Goal: Task Accomplishment & Management: Manage account settings

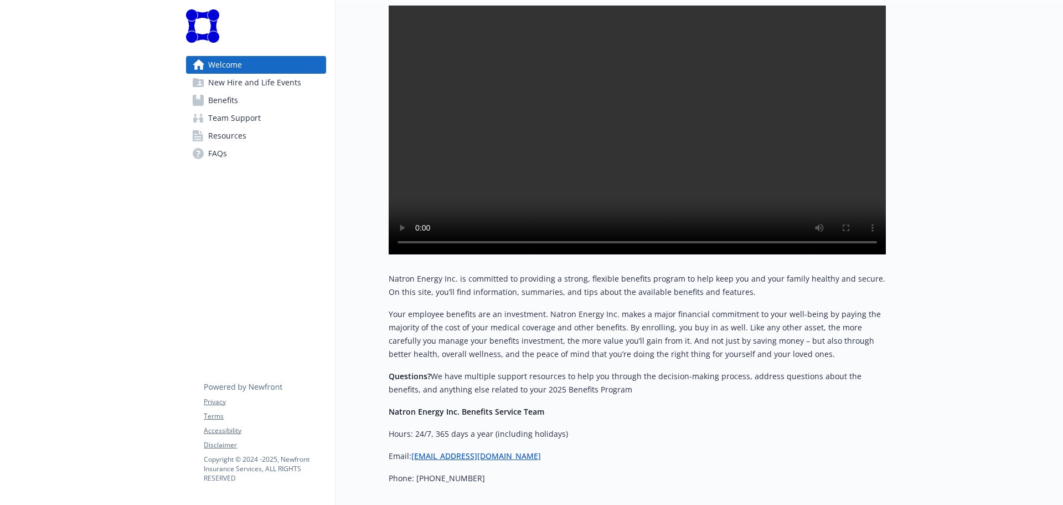
scroll to position [156, 0]
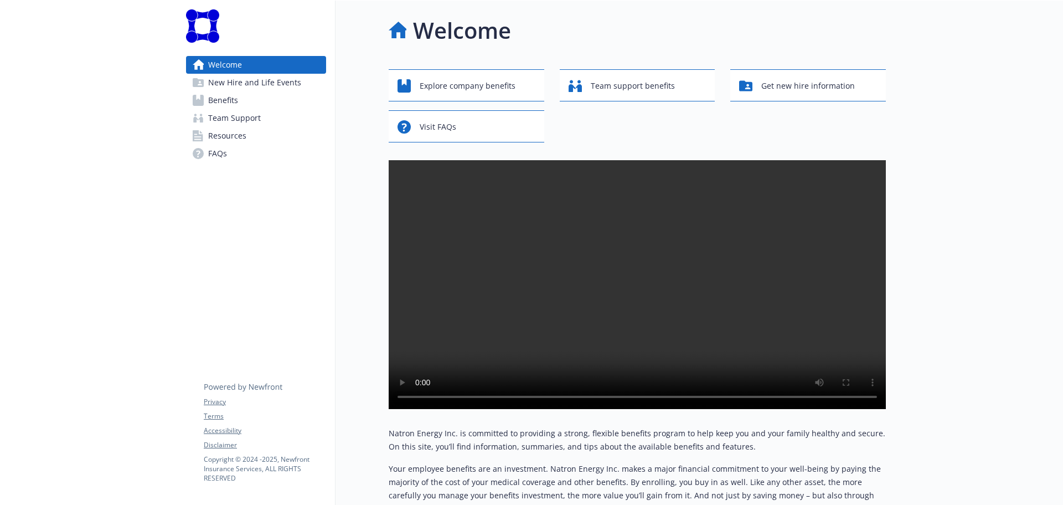
click at [225, 95] on span "Benefits" at bounding box center [223, 100] width 30 height 18
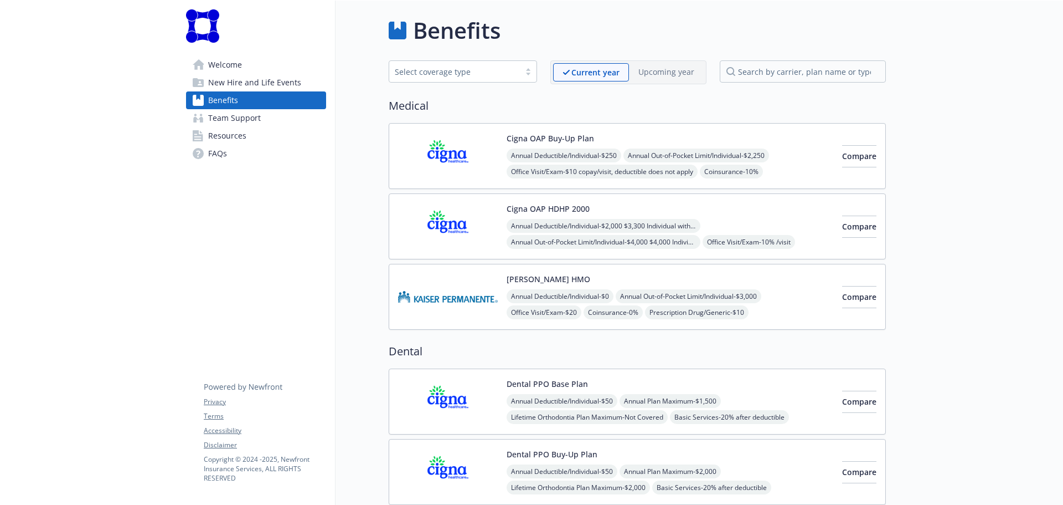
click at [580, 134] on button "Cigna OAP Buy-Up Plan" at bounding box center [551, 138] width 88 height 12
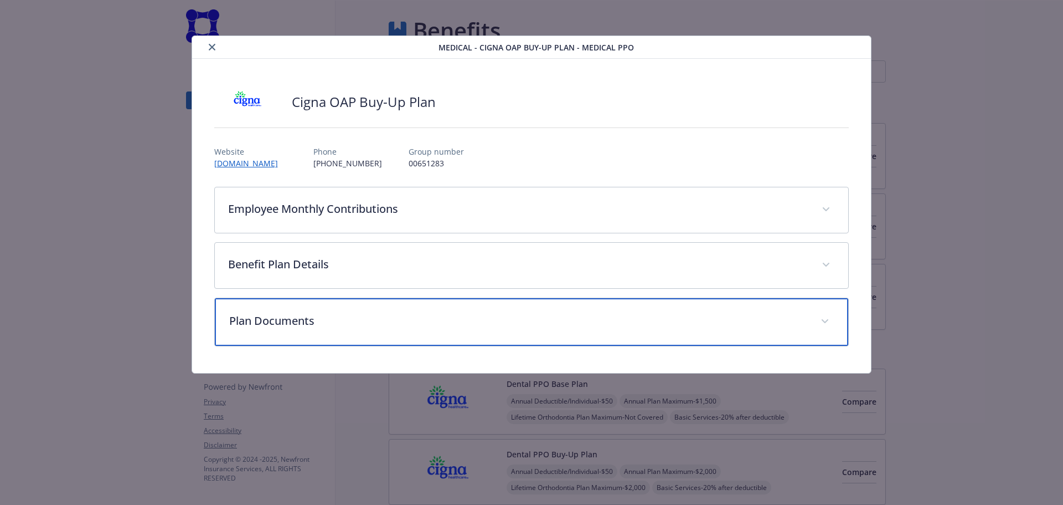
click at [374, 312] on div "Plan Documents" at bounding box center [532, 322] width 634 height 48
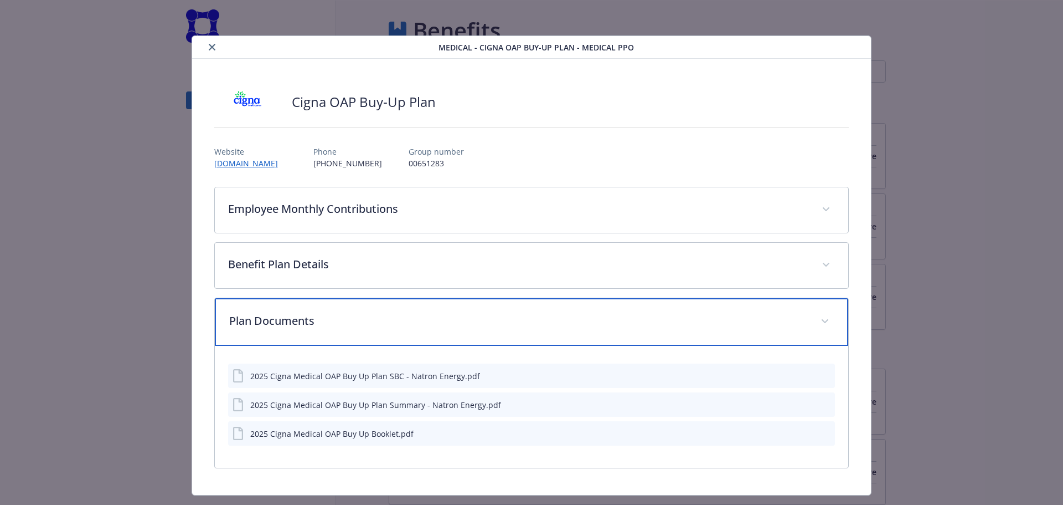
click at [374, 312] on div "Plan Documents" at bounding box center [532, 322] width 634 height 48
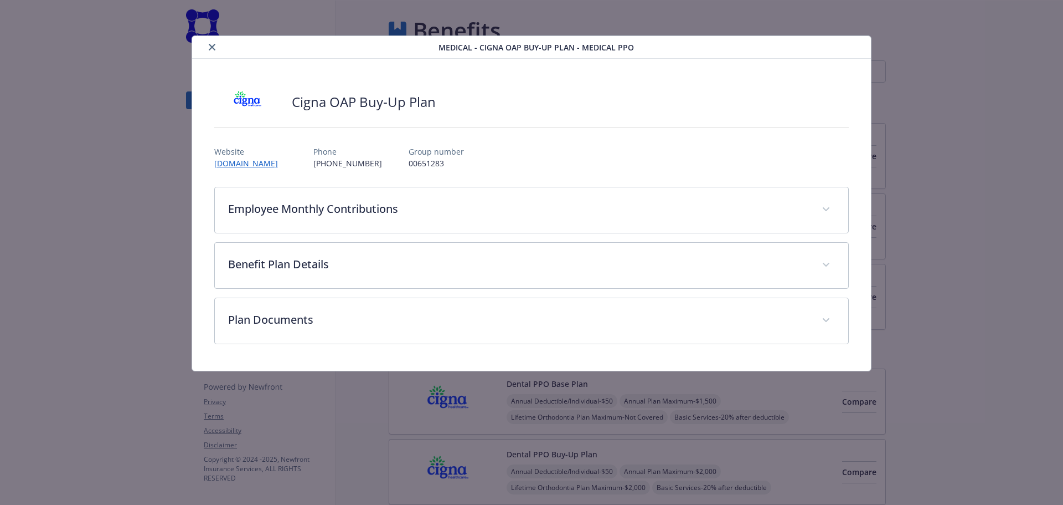
click at [213, 47] on icon "close" at bounding box center [212, 47] width 7 height 7
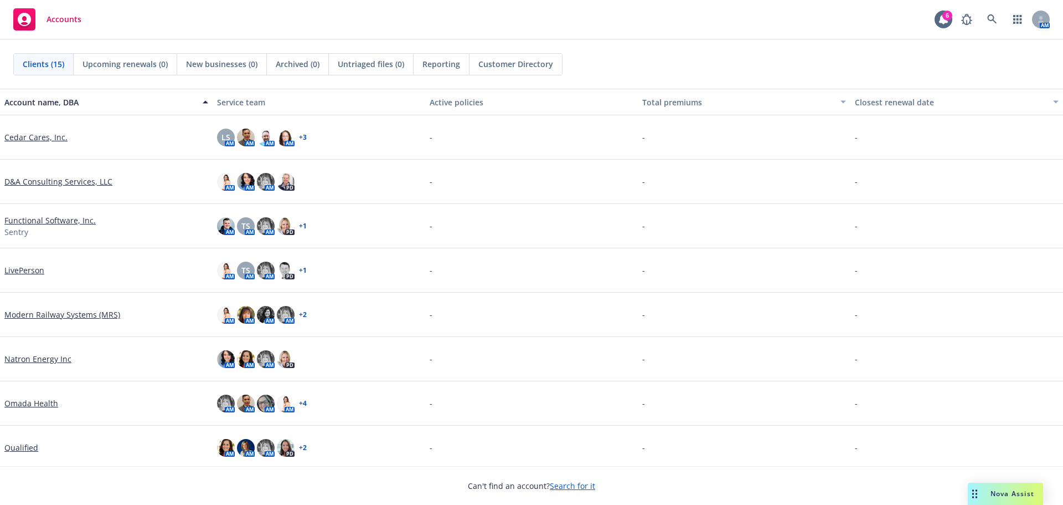
click at [568, 485] on link "Search for it" at bounding box center [572, 485] width 45 height 11
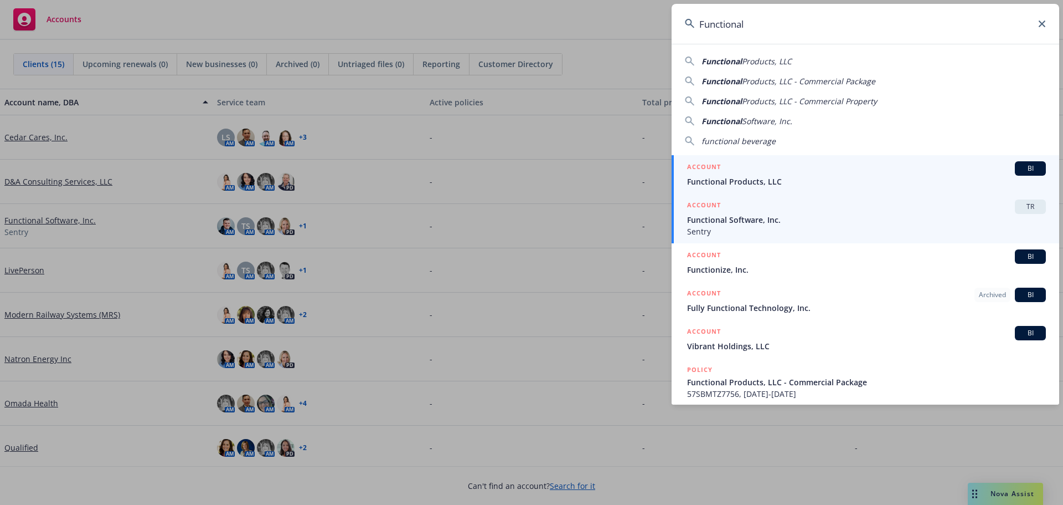
type input "Functional"
click at [702, 219] on li "ACCOUNT TR Functional Software, Inc. Sentry" at bounding box center [866, 218] width 388 height 50
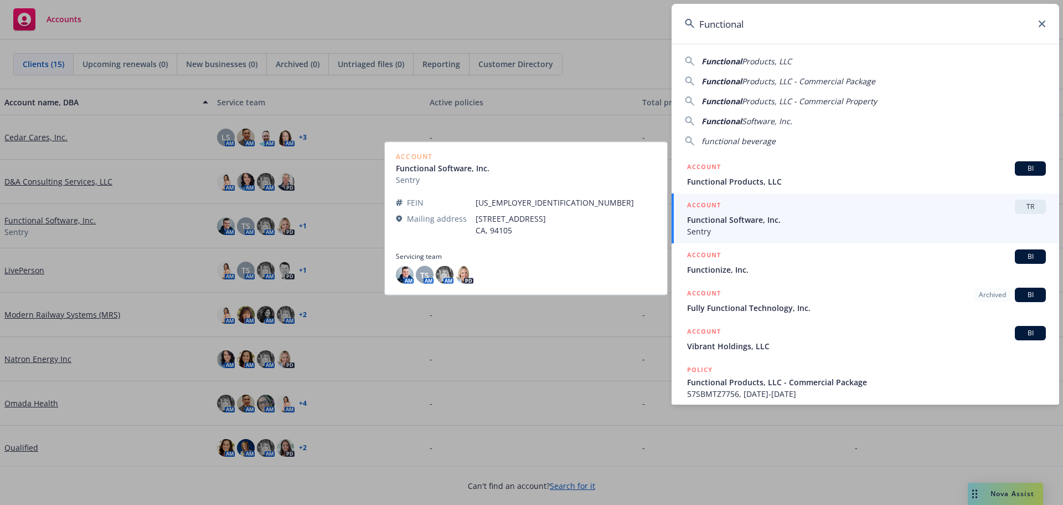
click at [1023, 206] on span "TR" at bounding box center [1031, 207] width 22 height 10
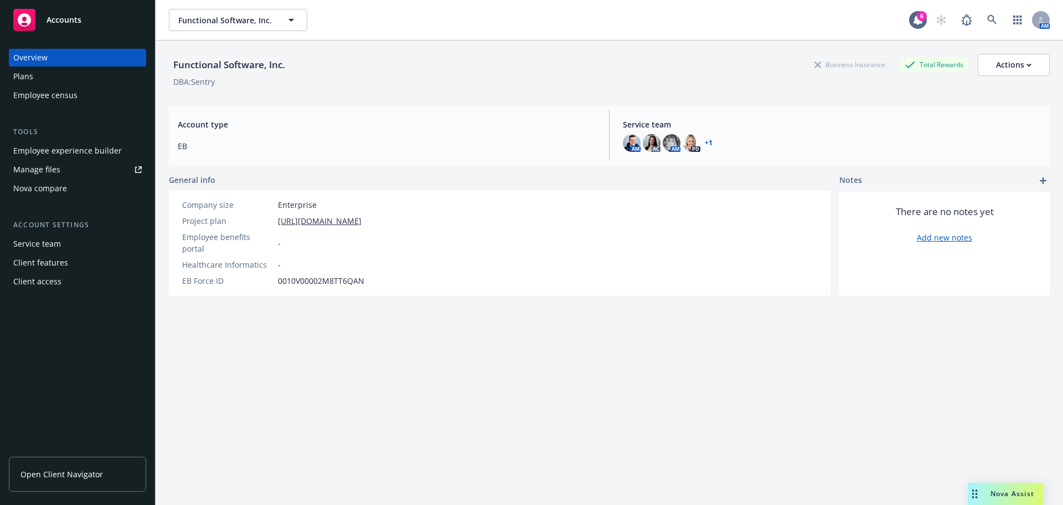
click at [88, 149] on div "Employee experience builder" at bounding box center [67, 151] width 109 height 18
click at [86, 145] on div "Employee experience builder" at bounding box center [67, 151] width 109 height 18
drag, startPoint x: 326, startPoint y: 0, endPoint x: 736, endPoint y: 358, distance: 544.1
click at [736, 358] on div "Functional Software, Inc. Business Insurance Total Rewards Actions DBA: Sentry …" at bounding box center [609, 285] width 881 height 491
click at [987, 489] on div "Nova Assist" at bounding box center [1012, 493] width 61 height 9
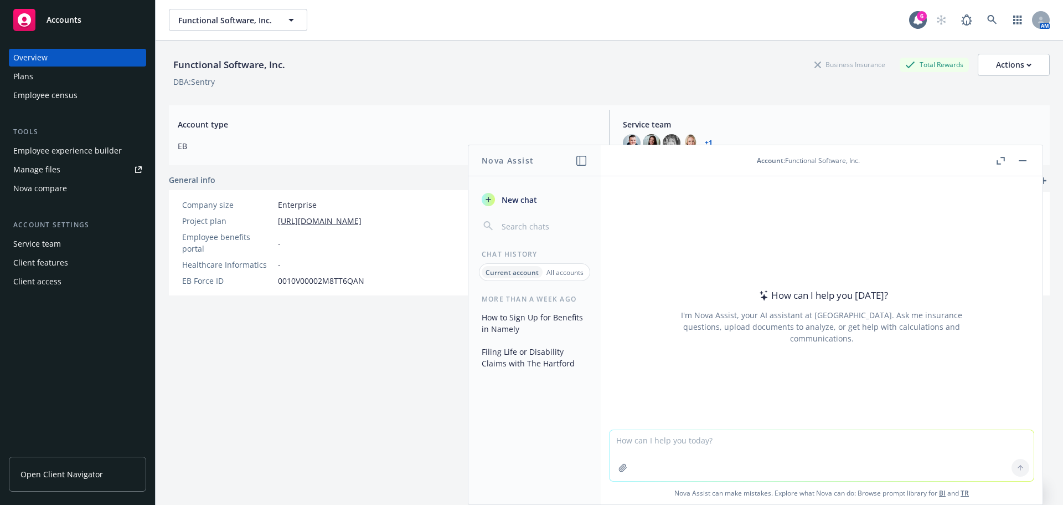
click at [656, 436] on textarea at bounding box center [822, 455] width 424 height 51
type textarea "what is the penalty for an employer is late filing a 5500 filing after the exte…"
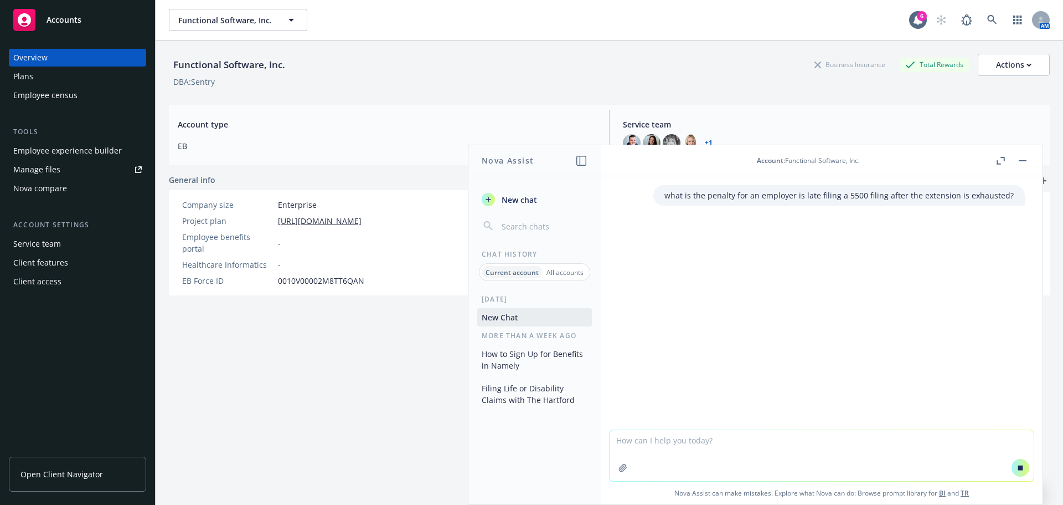
click at [570, 67] on div "Functional Software, Inc. Business Insurance Total Rewards Actions" at bounding box center [609, 65] width 881 height 22
click at [1020, 159] on button "button" at bounding box center [1022, 160] width 13 height 13
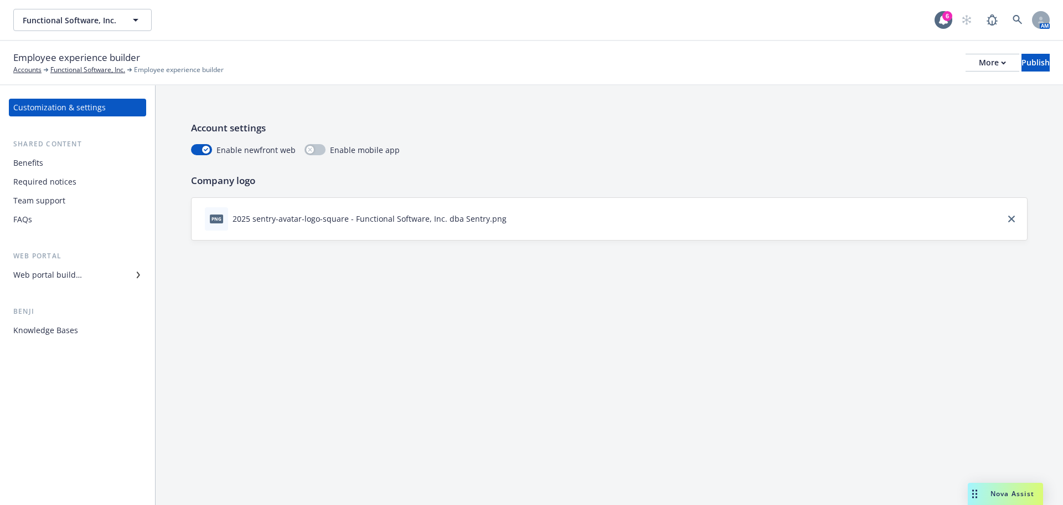
click at [91, 274] on div "Web portal builder" at bounding box center [77, 275] width 128 height 18
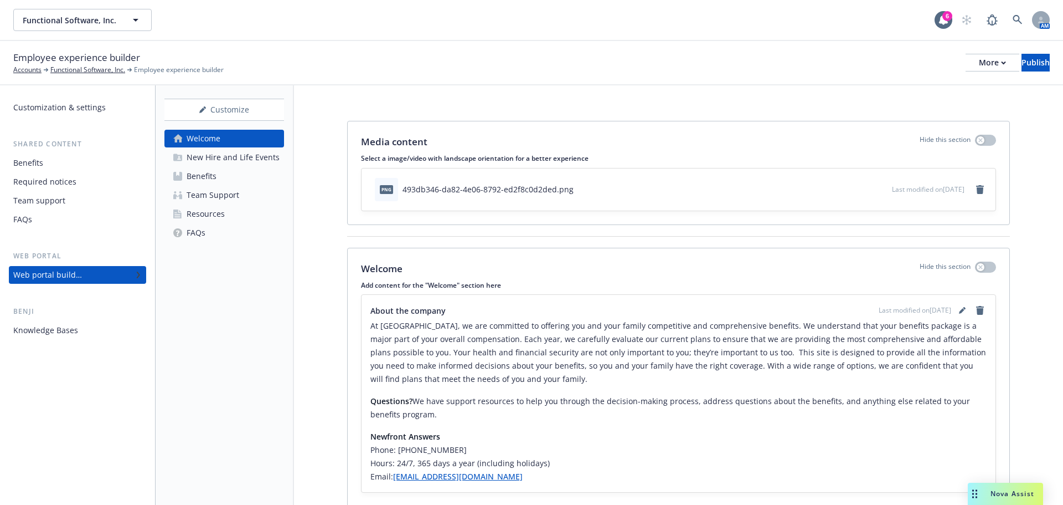
click at [194, 176] on div "Benefits" at bounding box center [202, 176] width 30 height 18
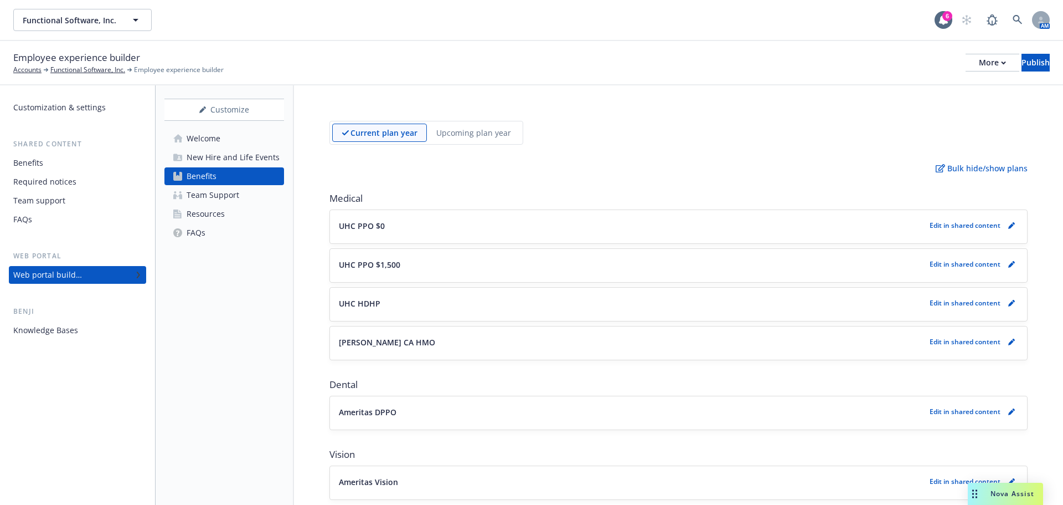
click at [204, 159] on div "New Hire and Life Events" at bounding box center [233, 157] width 93 height 18
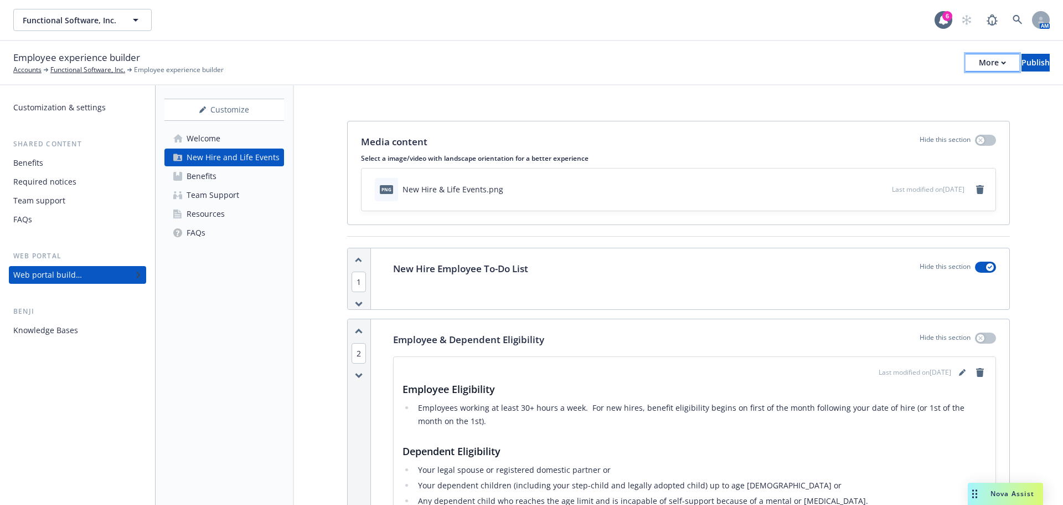
click at [1001, 61] on icon "button" at bounding box center [1003, 63] width 5 height 4
click at [907, 59] on div "Employee experience builder Accounts Functional Software, Inc. Employee experie…" at bounding box center [531, 62] width 1037 height 24
click at [208, 214] on div "Resources" at bounding box center [206, 214] width 38 height 18
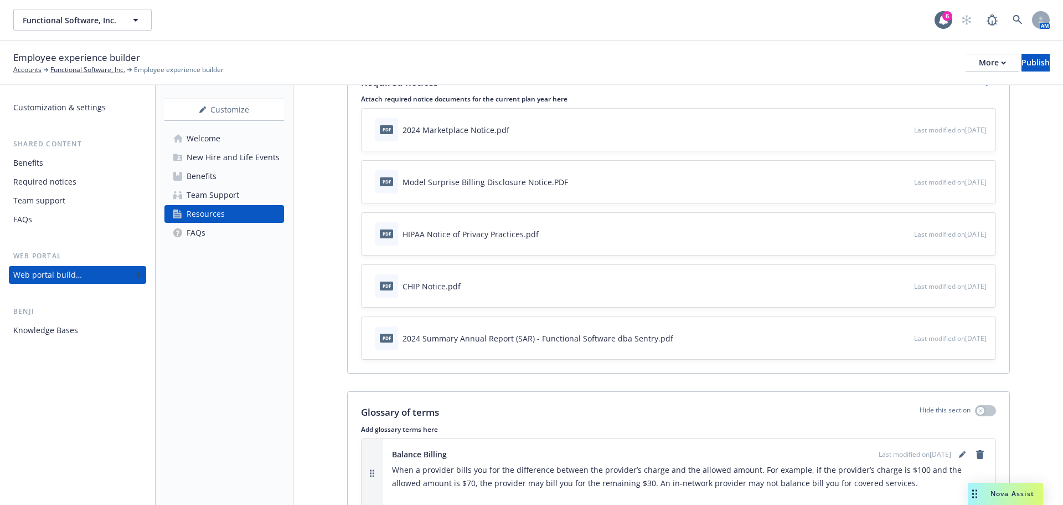
scroll to position [222, 0]
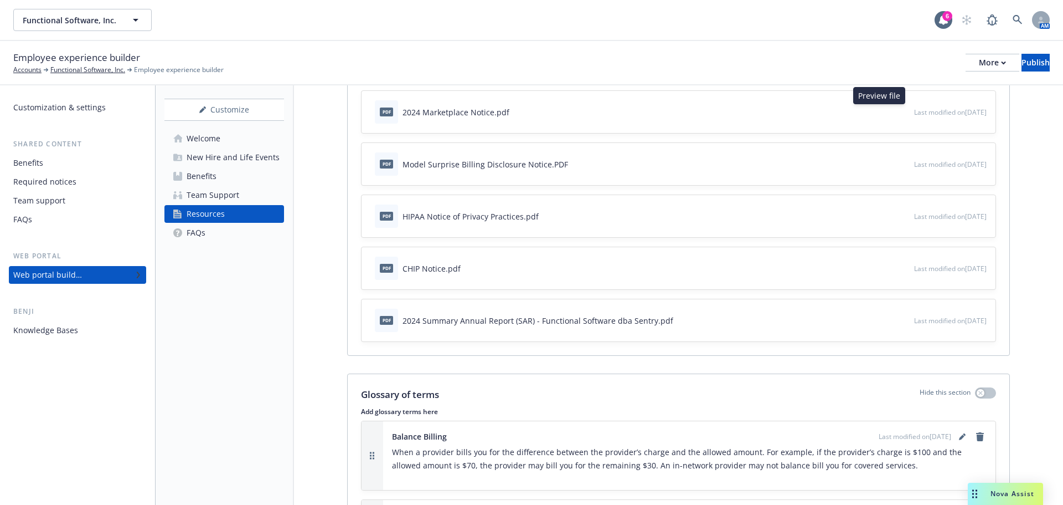
click at [899, 113] on icon "preview file" at bounding box center [904, 111] width 10 height 8
click at [899, 166] on icon "preview file" at bounding box center [904, 164] width 10 height 8
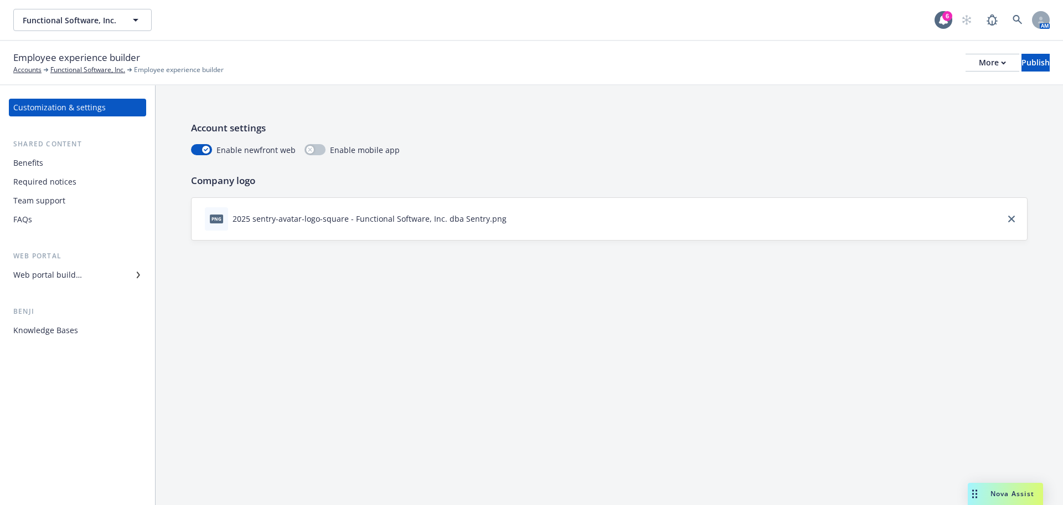
click at [49, 274] on div "Web portal builder" at bounding box center [47, 275] width 69 height 18
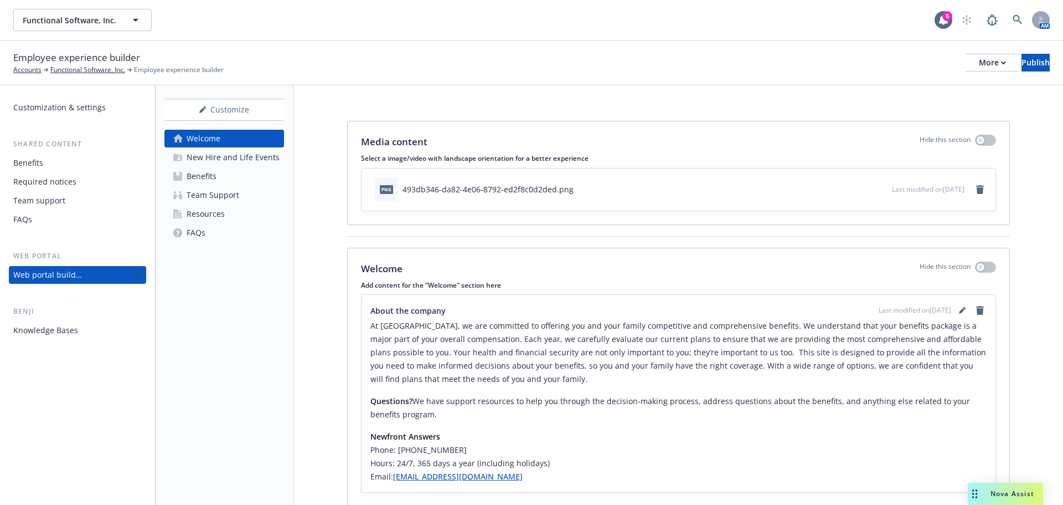
click at [200, 213] on div "Resources" at bounding box center [206, 214] width 38 height 18
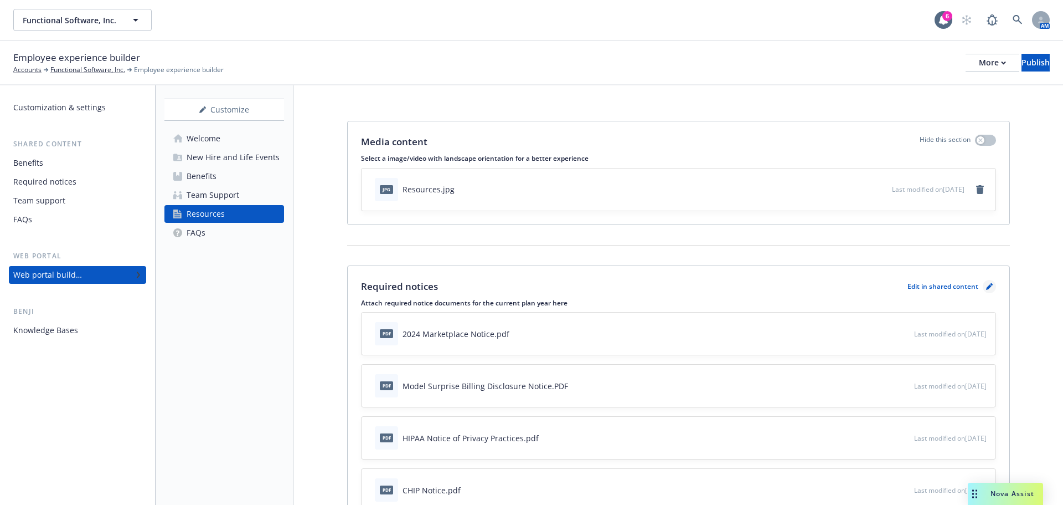
click at [986, 286] on icon "pencil" at bounding box center [989, 286] width 7 height 7
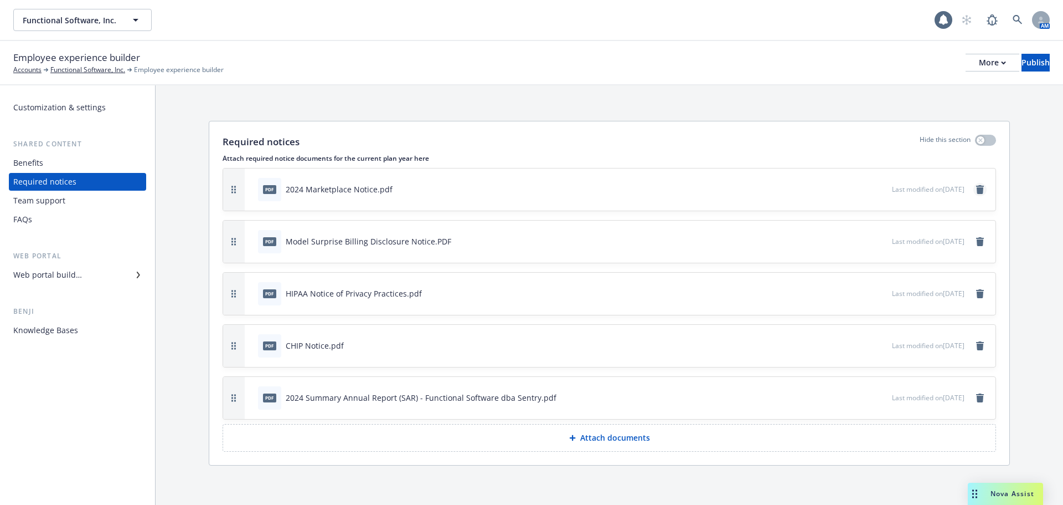
click at [976, 191] on icon "remove" at bounding box center [980, 189] width 9 height 9
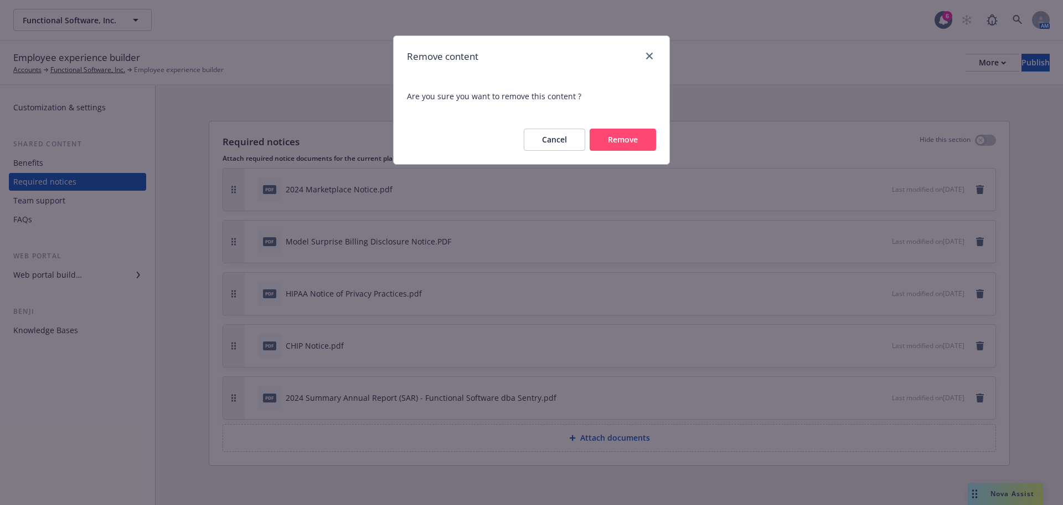
click at [607, 147] on button "Remove" at bounding box center [623, 139] width 66 height 22
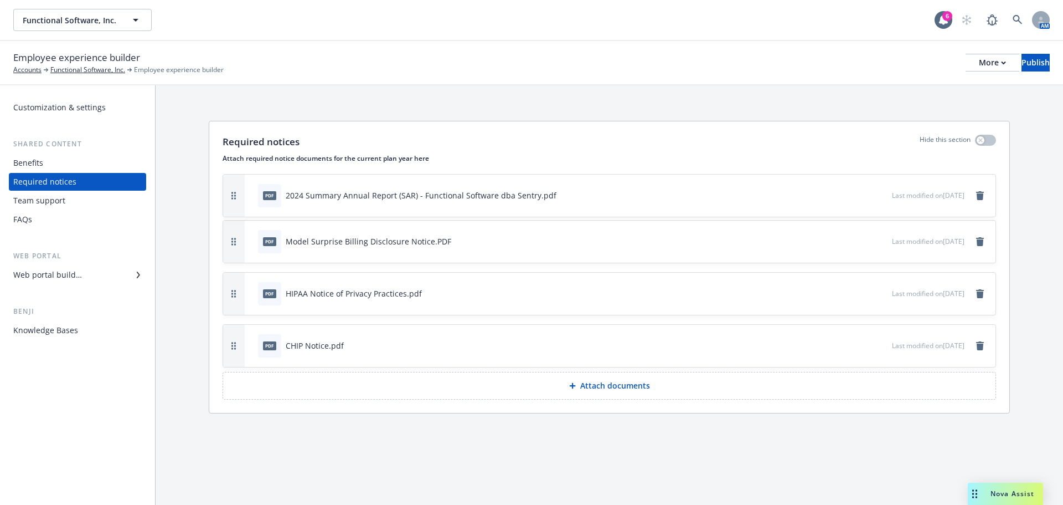
drag, startPoint x: 235, startPoint y: 342, endPoint x: 234, endPoint y: 192, distance: 150.1
click at [234, 192] on icon "button" at bounding box center [234, 196] width 4 height 8
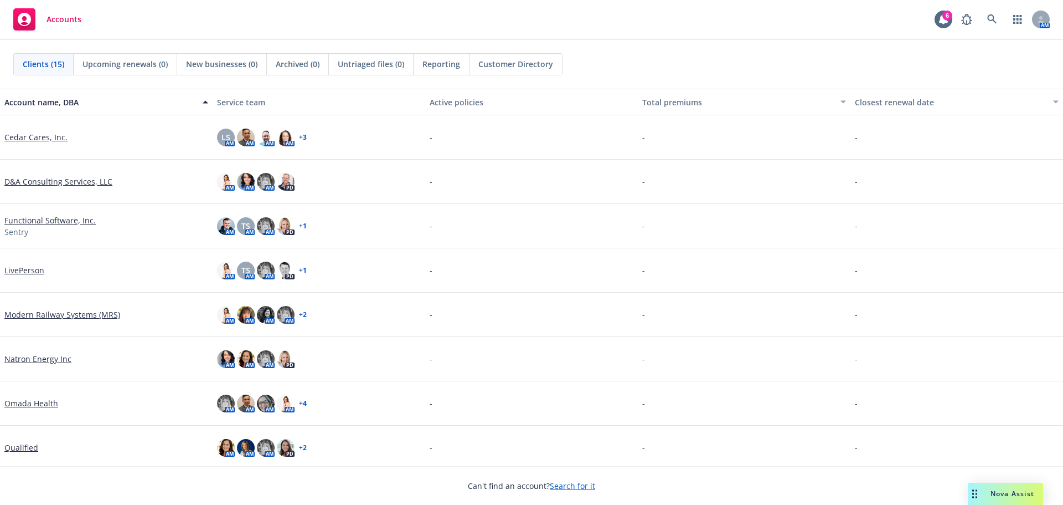
click at [578, 487] on link "Search for it" at bounding box center [572, 485] width 45 height 11
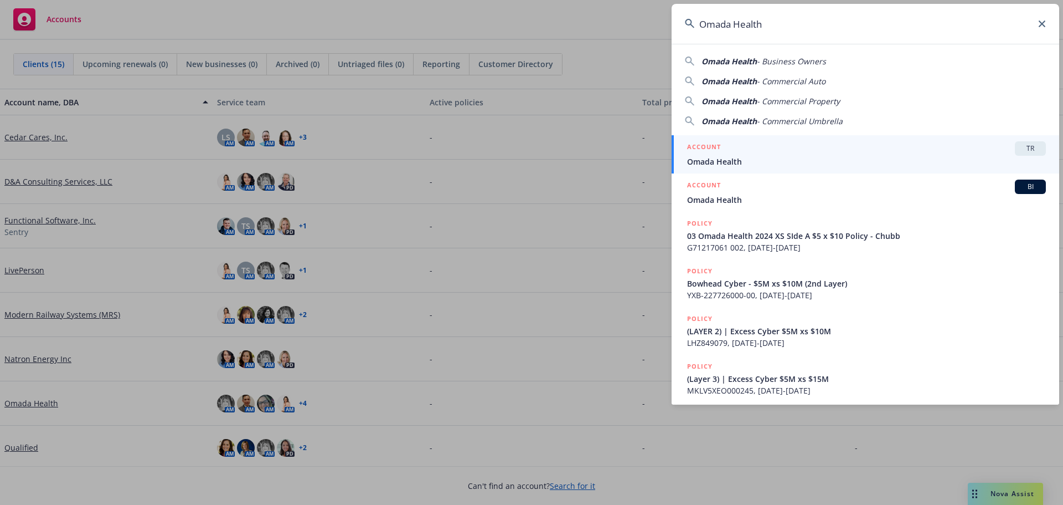
type input "Omada Health"
click at [839, 148] on div "ACCOUNT TR" at bounding box center [866, 148] width 359 height 14
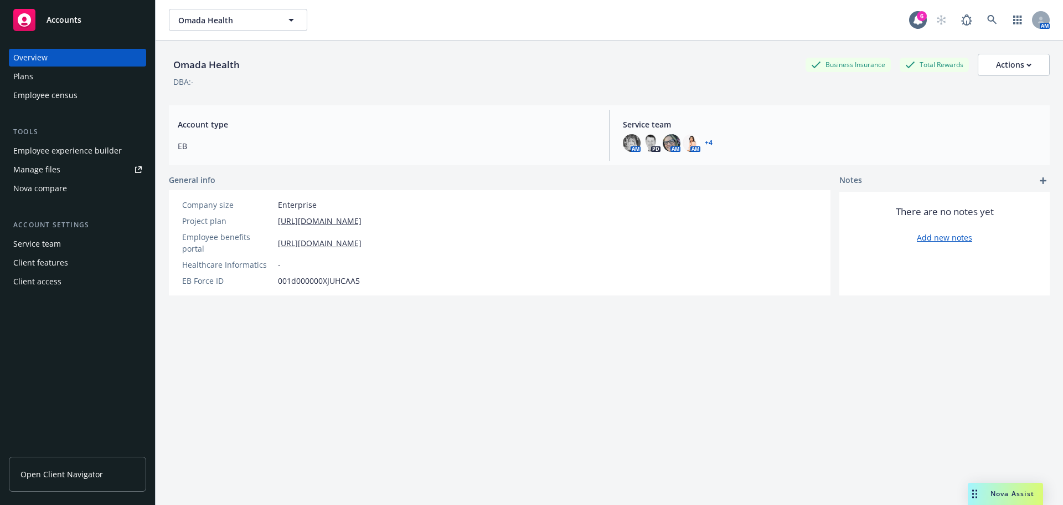
click at [39, 167] on div "Manage files" at bounding box center [36, 170] width 47 height 18
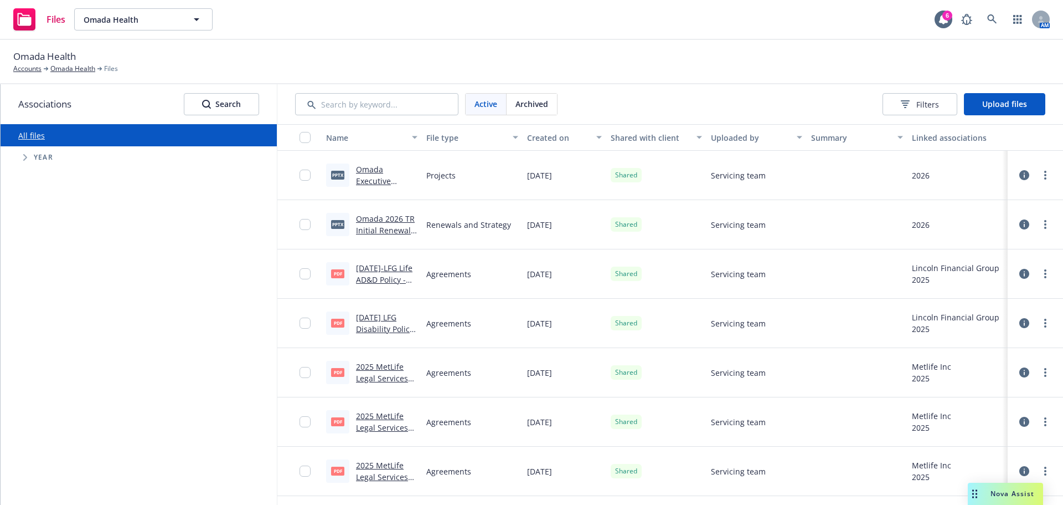
click at [33, 160] on span "Tree Example" at bounding box center [25, 157] width 18 height 18
click at [54, 283] on input "Tree Example" at bounding box center [53, 283] width 11 height 11
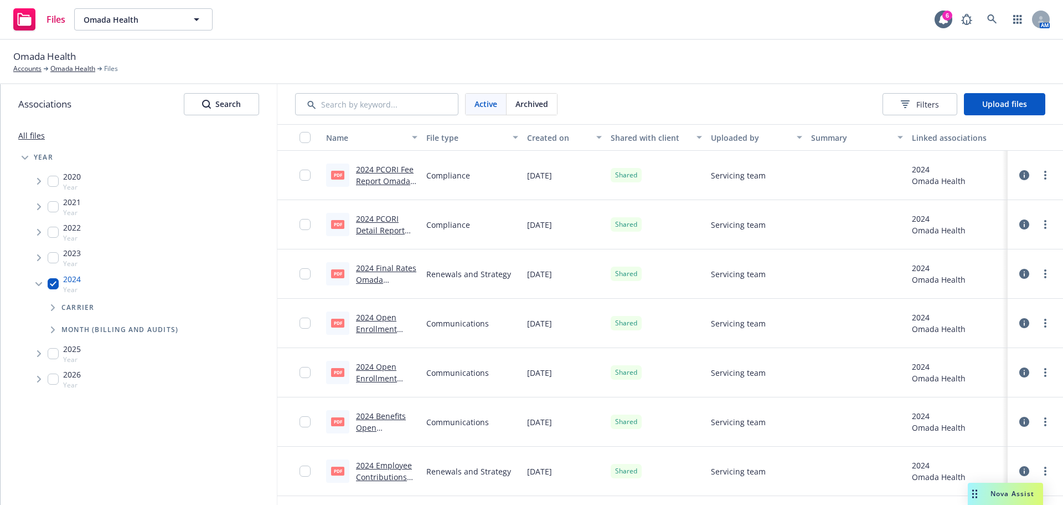
click at [35, 283] on icon "Tree Example" at bounding box center [38, 284] width 7 height 4
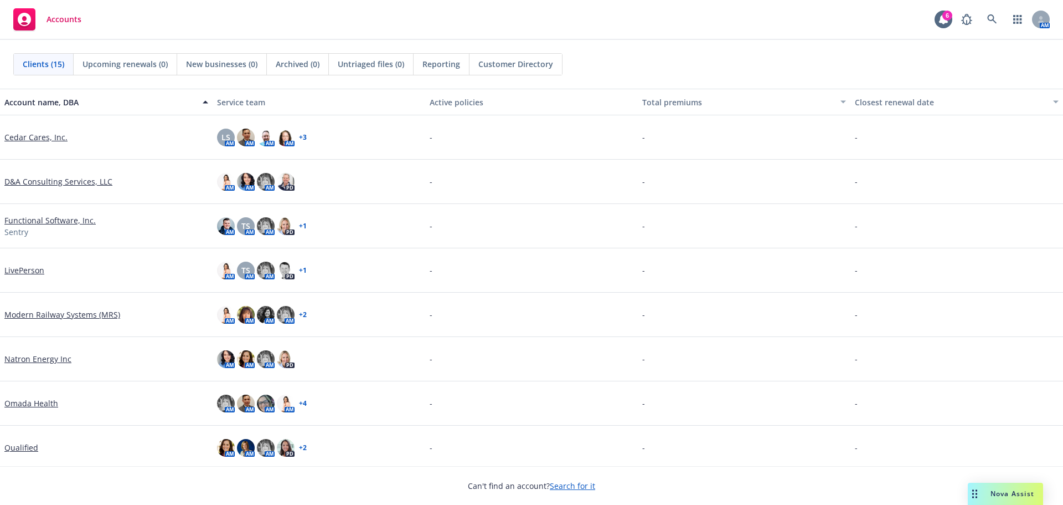
click at [572, 485] on link "Search for it" at bounding box center [572, 485] width 45 height 11
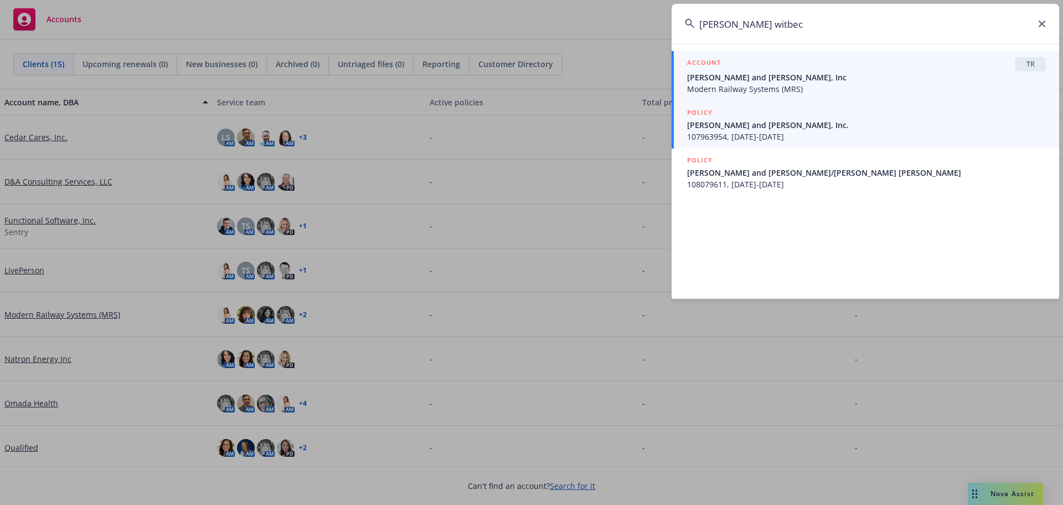
type input "[PERSON_NAME] witbec"
click at [707, 87] on span "Modern Railway Systems (MRS)" at bounding box center [866, 89] width 359 height 12
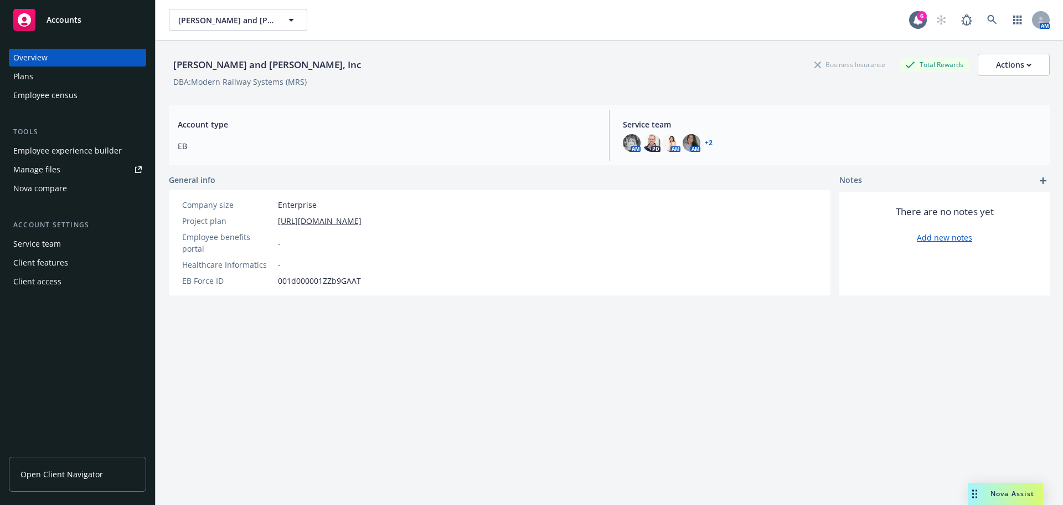
click at [35, 168] on div "Manage files" at bounding box center [36, 170] width 47 height 18
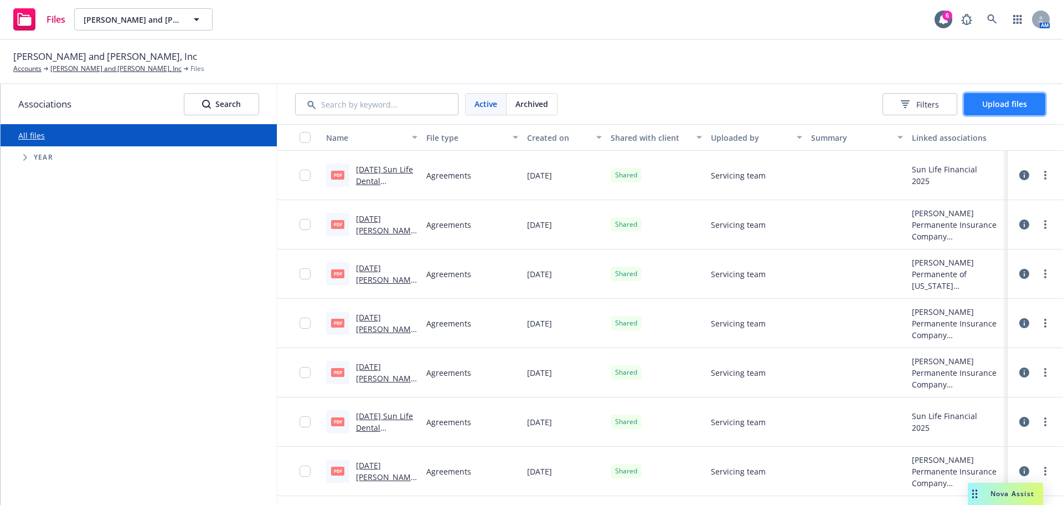
click at [984, 107] on span "Upload files" at bounding box center [1005, 104] width 45 height 11
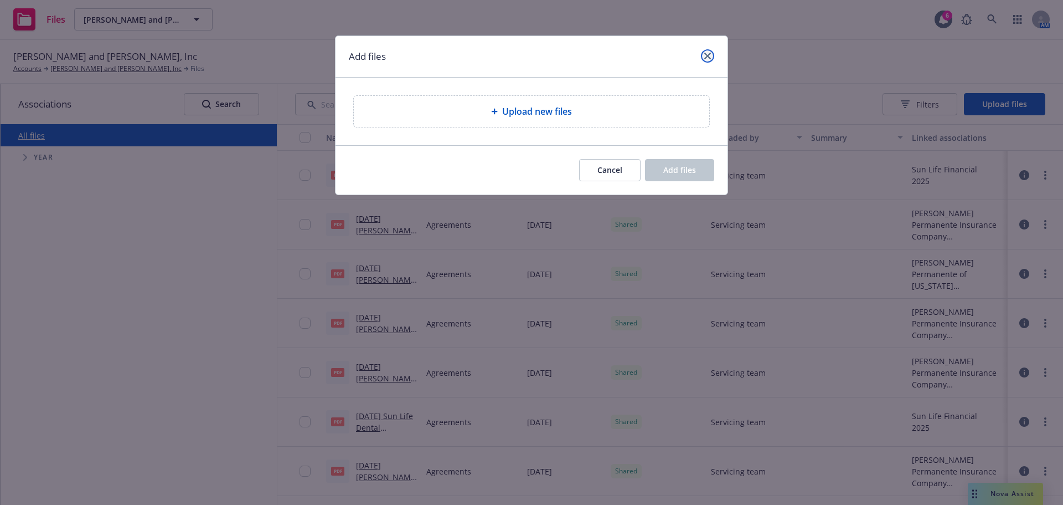
click at [709, 53] on icon "close" at bounding box center [708, 56] width 7 height 7
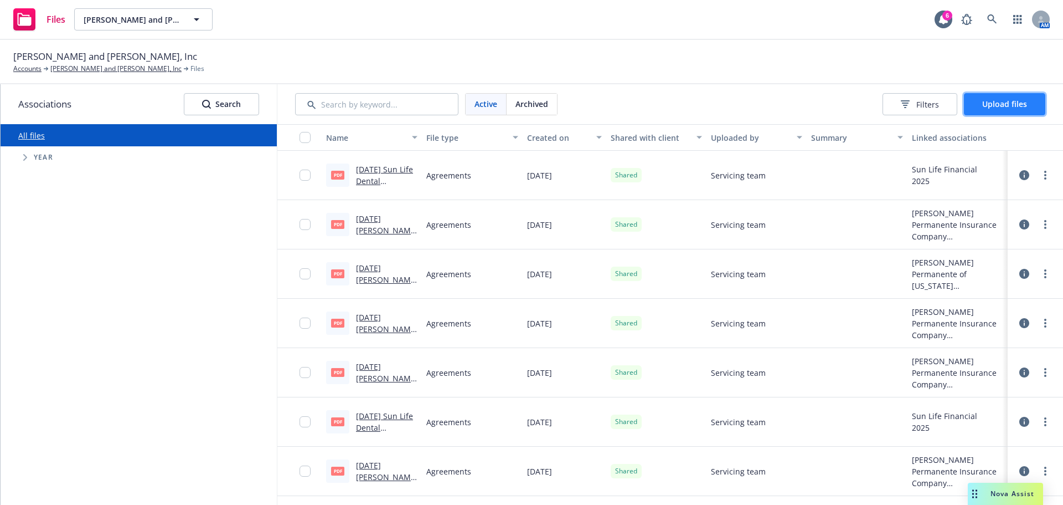
click at [993, 106] on span "Upload files" at bounding box center [1005, 104] width 45 height 11
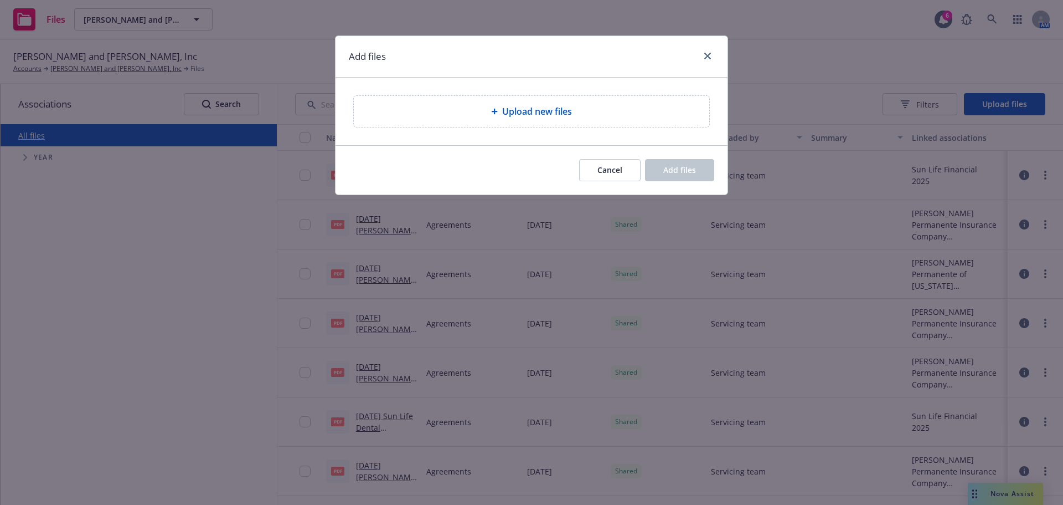
click at [400, 104] on div "Upload new files" at bounding box center [532, 111] width 356 height 31
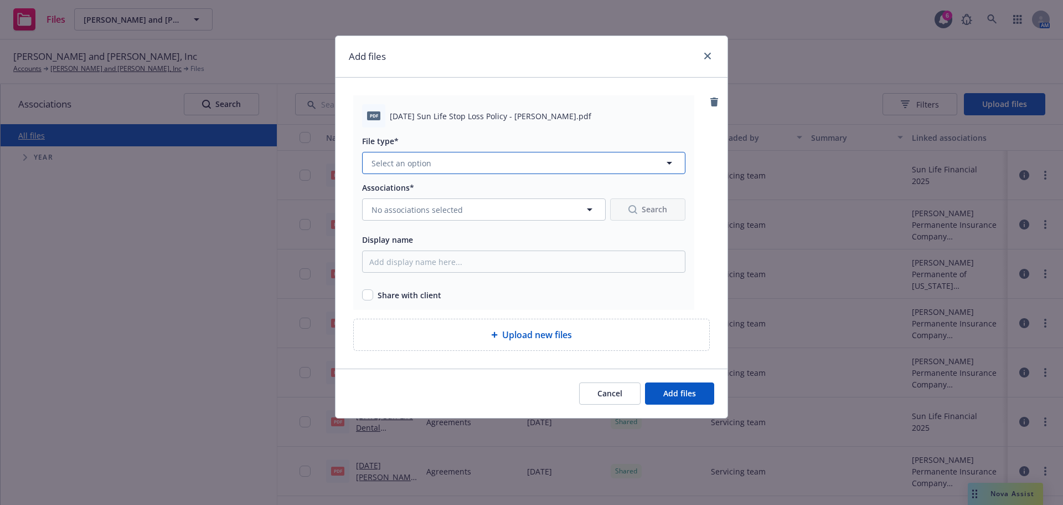
click at [413, 160] on span "Select an option" at bounding box center [402, 163] width 60 height 12
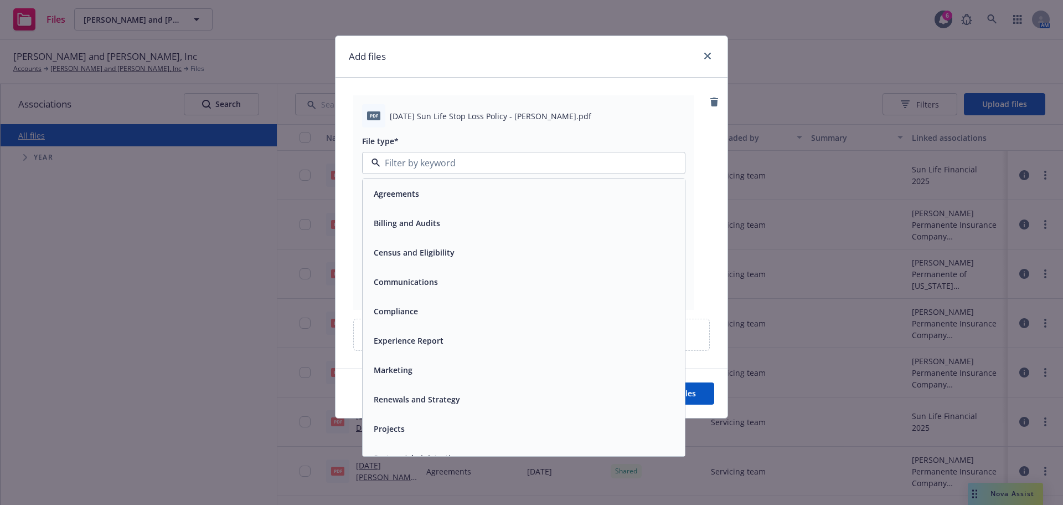
click at [395, 198] on span "Agreements" at bounding box center [396, 194] width 45 height 12
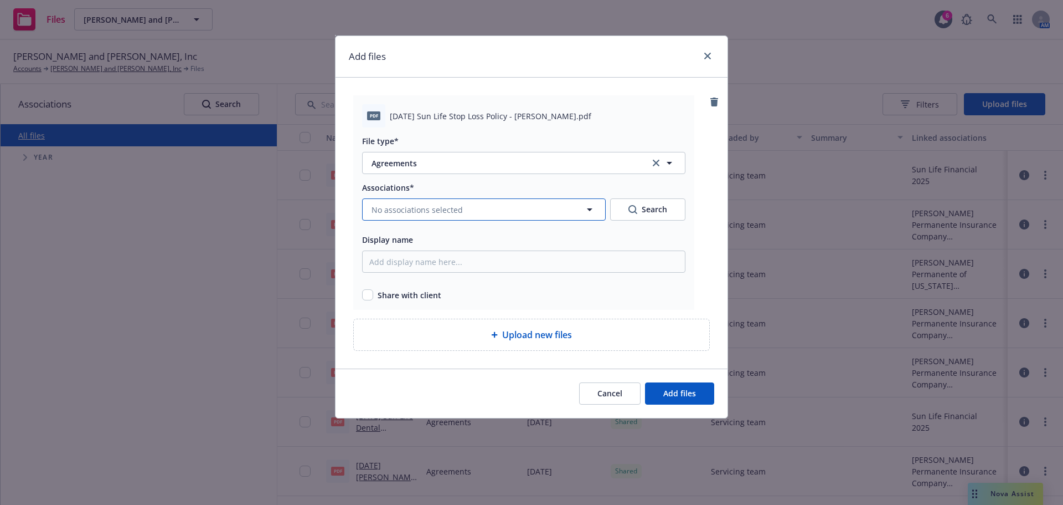
click at [421, 208] on span "No associations selected" at bounding box center [417, 210] width 91 height 12
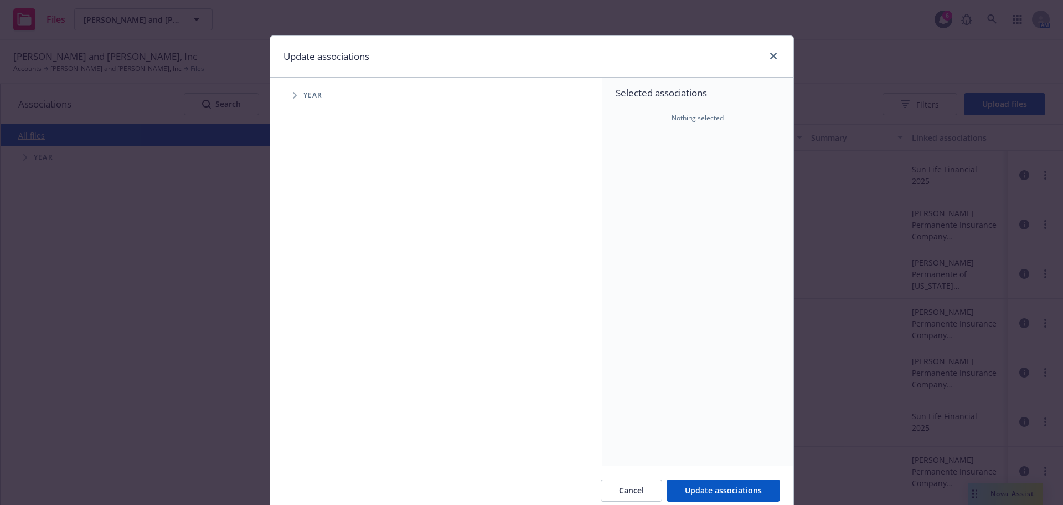
click at [288, 95] on span "Tree Example" at bounding box center [295, 95] width 18 height 18
click at [318, 246] on input "Tree Example" at bounding box center [322, 246] width 11 height 11
checkbox input "true"
click at [307, 249] on icon "Tree Example" at bounding box center [309, 247] width 4 height 7
click at [321, 269] on icon "Tree Example" at bounding box center [323, 271] width 4 height 7
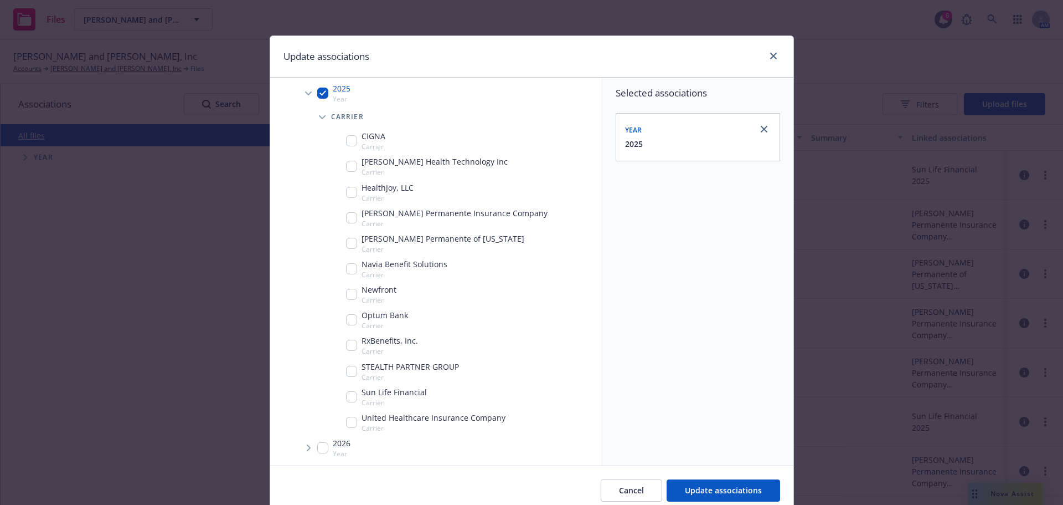
scroll to position [156, 0]
drag, startPoint x: 348, startPoint y: 396, endPoint x: 355, endPoint y: 397, distance: 7.3
click at [347, 396] on input "Tree Example" at bounding box center [351, 394] width 11 height 11
checkbox input "true"
click at [685, 488] on span "Update associations" at bounding box center [723, 490] width 77 height 11
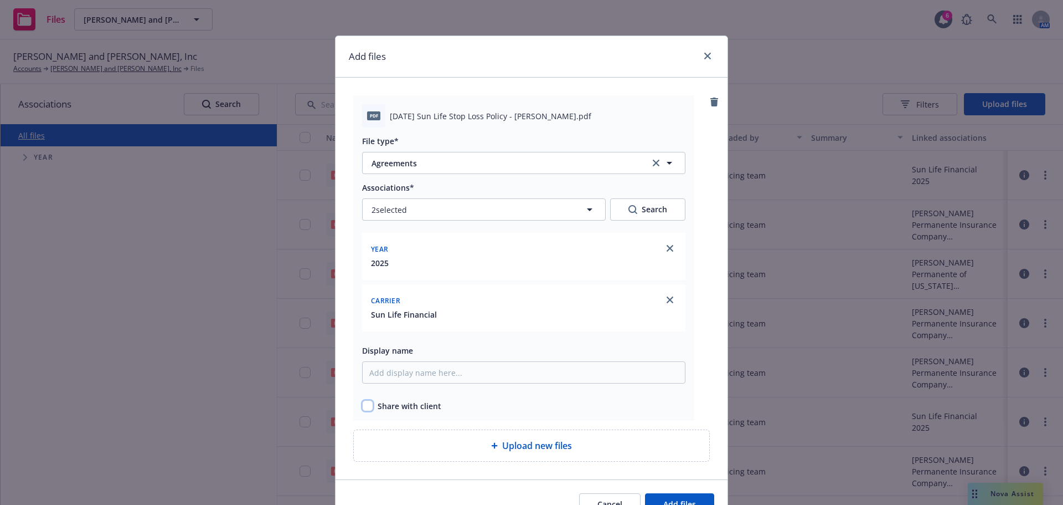
drag, startPoint x: 363, startPoint y: 409, endPoint x: 379, endPoint y: 418, distance: 18.8
click at [362, 409] on input "checkbox" at bounding box center [367, 405] width 11 height 11
checkbox input "true"
click at [645, 498] on button "Add files" at bounding box center [679, 504] width 69 height 22
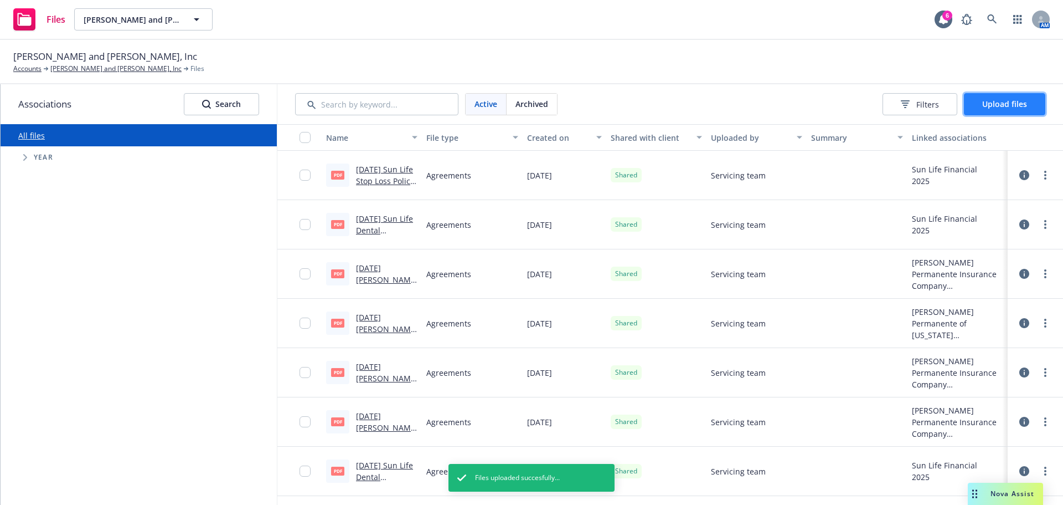
click at [983, 106] on button "Upload files" at bounding box center [1004, 104] width 81 height 22
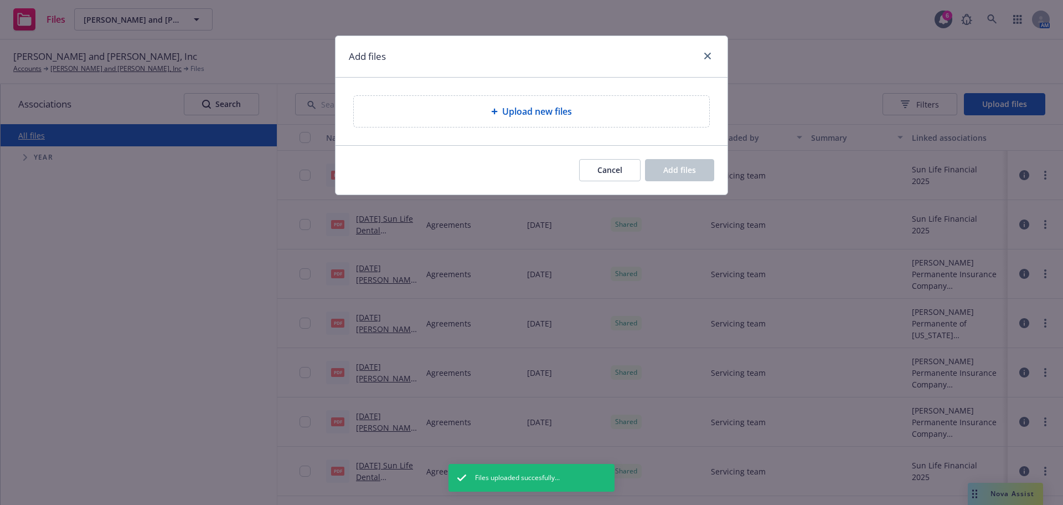
click at [539, 112] on span "Upload new files" at bounding box center [537, 111] width 70 height 13
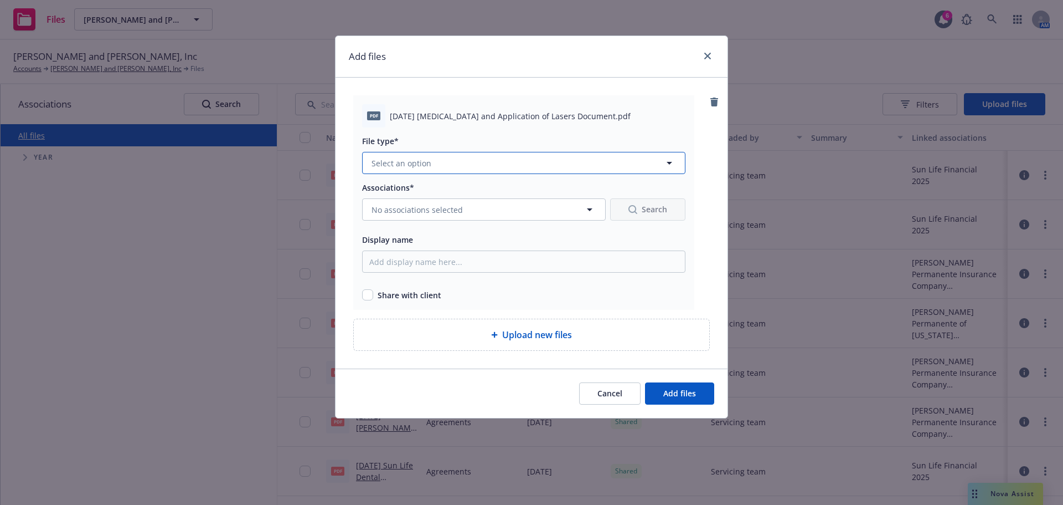
click at [433, 159] on button "Select an option" at bounding box center [523, 163] width 323 height 22
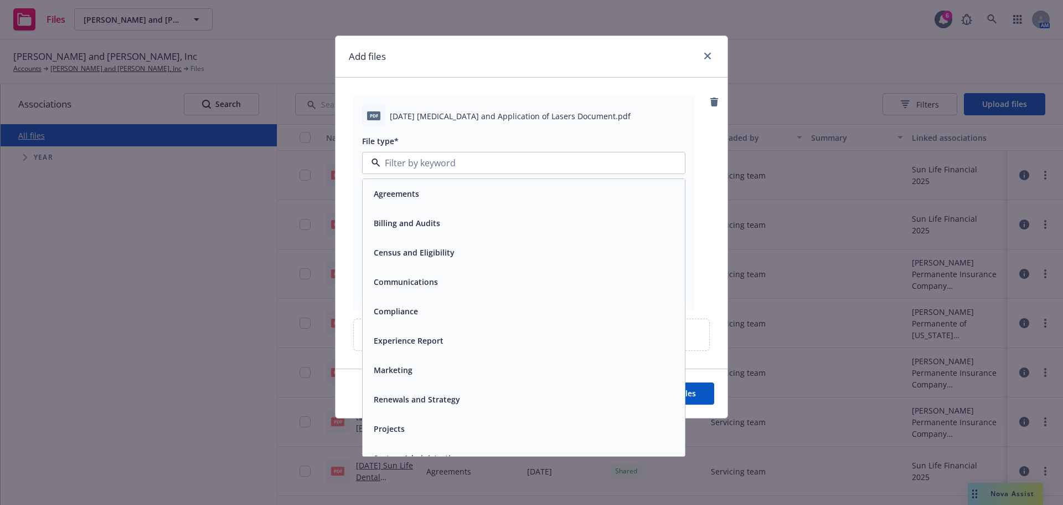
click at [390, 190] on span "Agreements" at bounding box center [396, 194] width 45 height 12
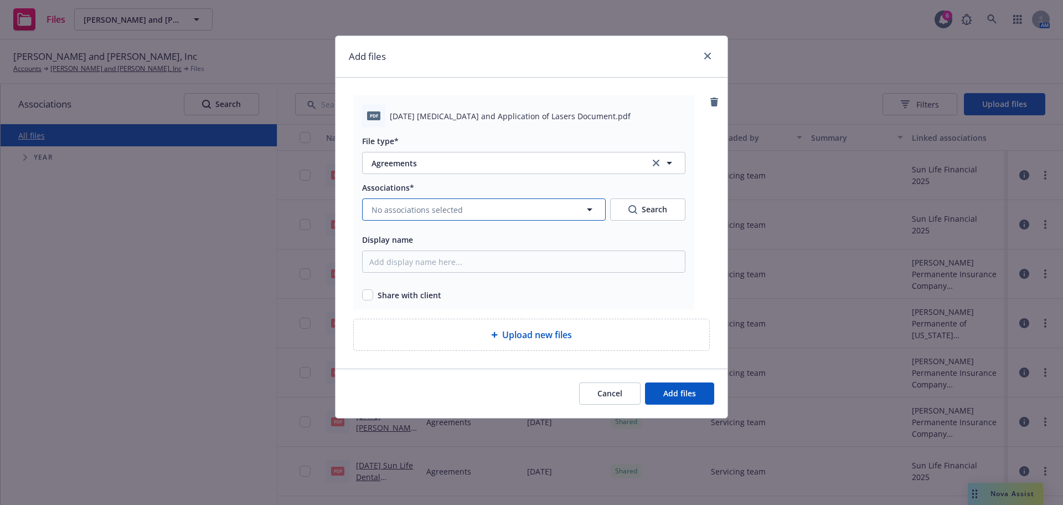
click at [390, 209] on span "No associations selected" at bounding box center [417, 210] width 91 height 12
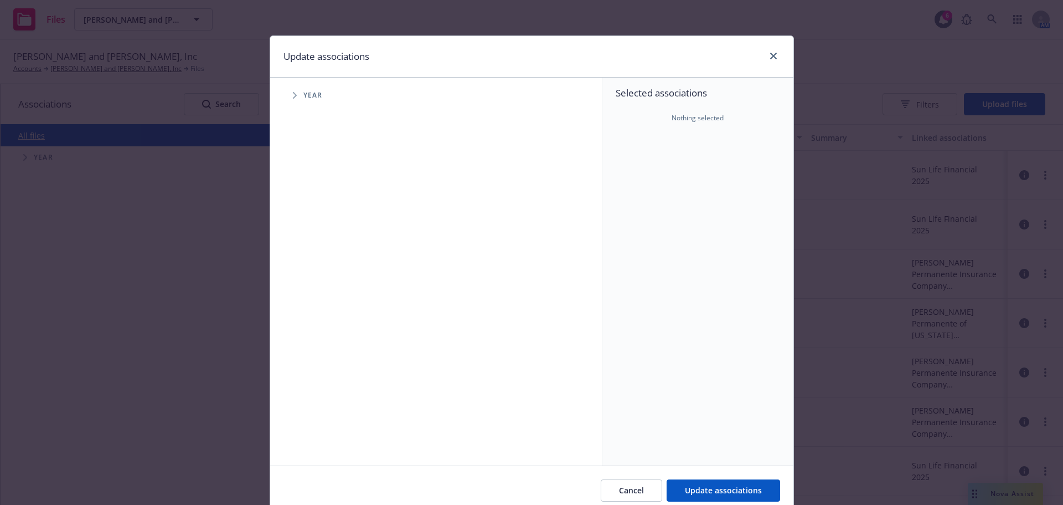
click at [293, 97] on icon "Tree Example" at bounding box center [295, 95] width 4 height 7
click at [320, 246] on input "Tree Example" at bounding box center [322, 246] width 11 height 11
checkbox input "true"
click at [307, 250] on icon "Tree Example" at bounding box center [309, 247] width 4 height 7
click at [321, 273] on icon "Tree Example" at bounding box center [323, 271] width 4 height 7
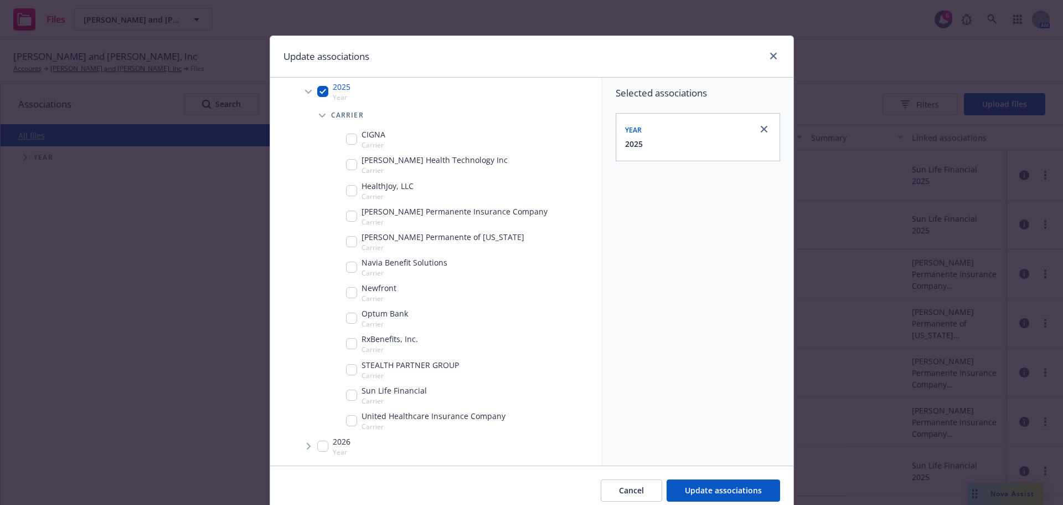
drag, startPoint x: 348, startPoint y: 395, endPoint x: 354, endPoint y: 396, distance: 6.1
click at [348, 395] on input "Tree Example" at bounding box center [351, 394] width 11 height 11
checkbox input "true"
click at [679, 484] on button "Update associations" at bounding box center [724, 490] width 114 height 22
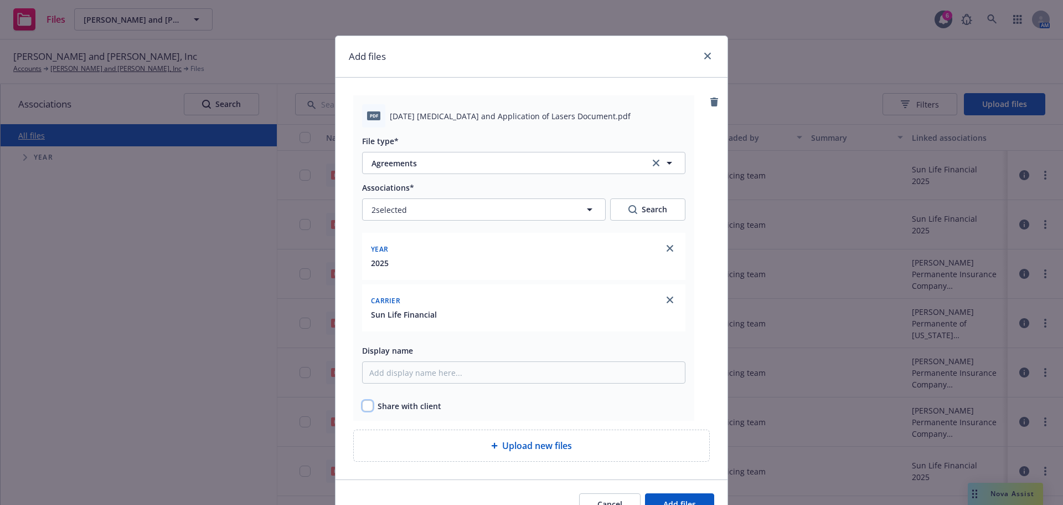
click at [366, 402] on input "checkbox" at bounding box center [367, 405] width 11 height 11
checkbox input "true"
click at [592, 480] on div "Cancel Add files" at bounding box center [532, 503] width 392 height 49
click at [667, 499] on span "Add files" at bounding box center [680, 503] width 33 height 11
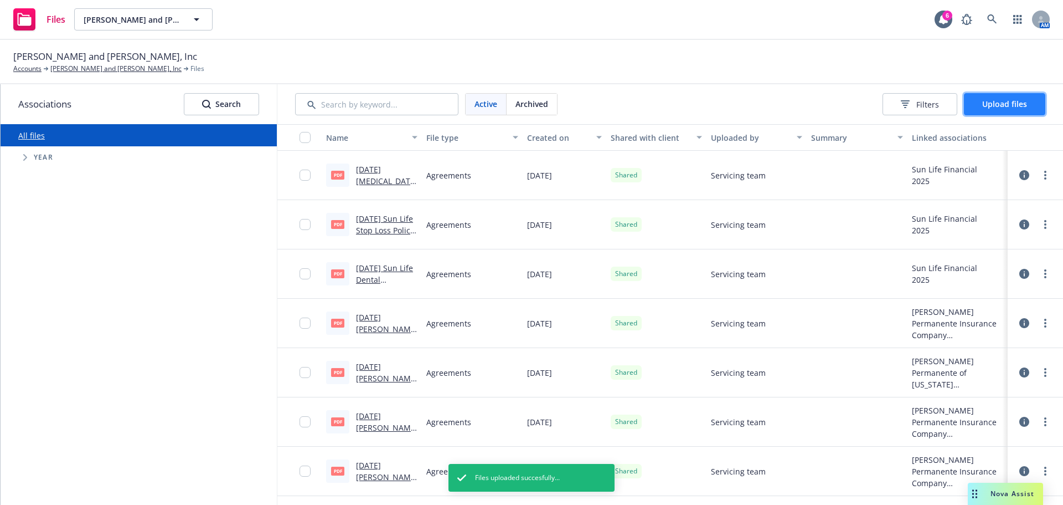
click at [985, 98] on button "Upload files" at bounding box center [1004, 104] width 81 height 22
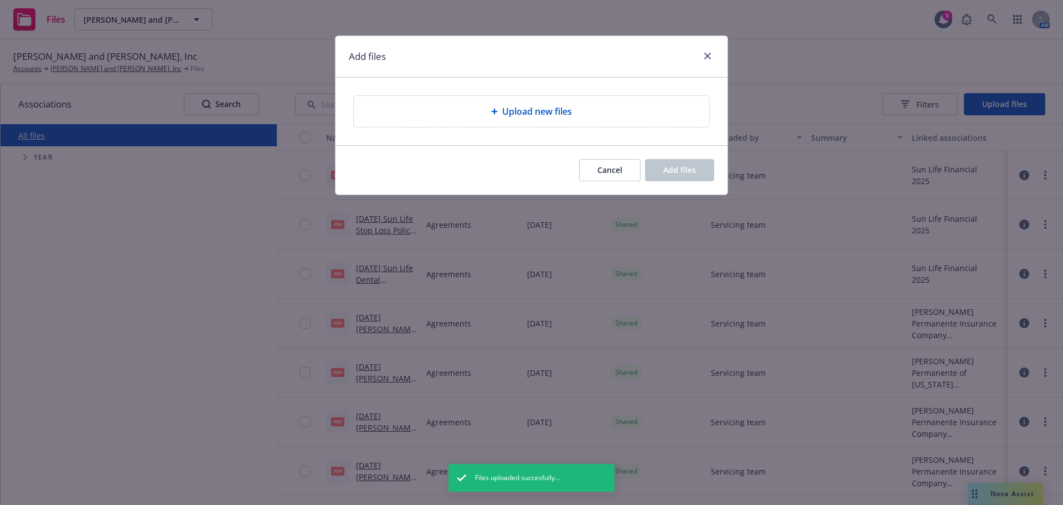
click at [410, 102] on div "Upload new files" at bounding box center [532, 111] width 356 height 31
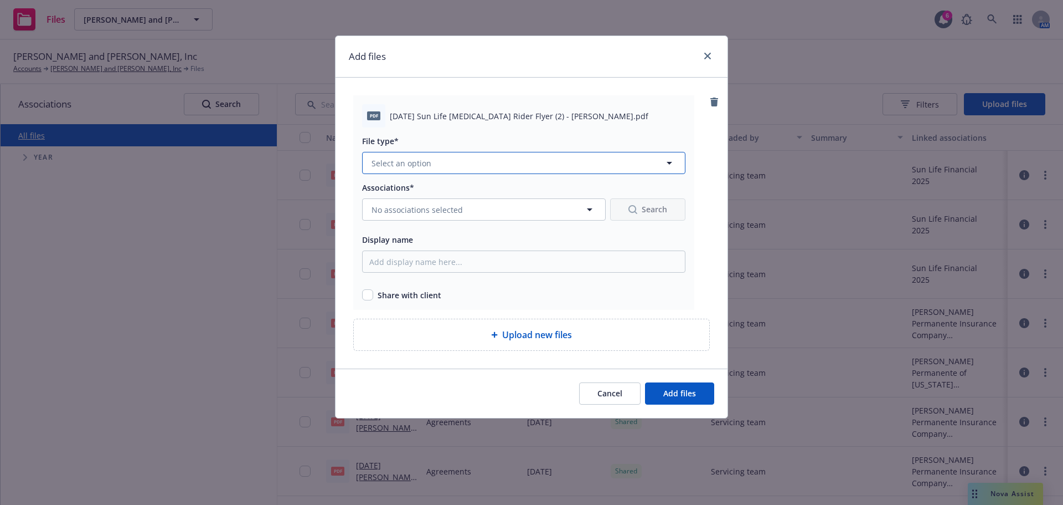
click at [465, 168] on button "Select an option" at bounding box center [523, 163] width 323 height 22
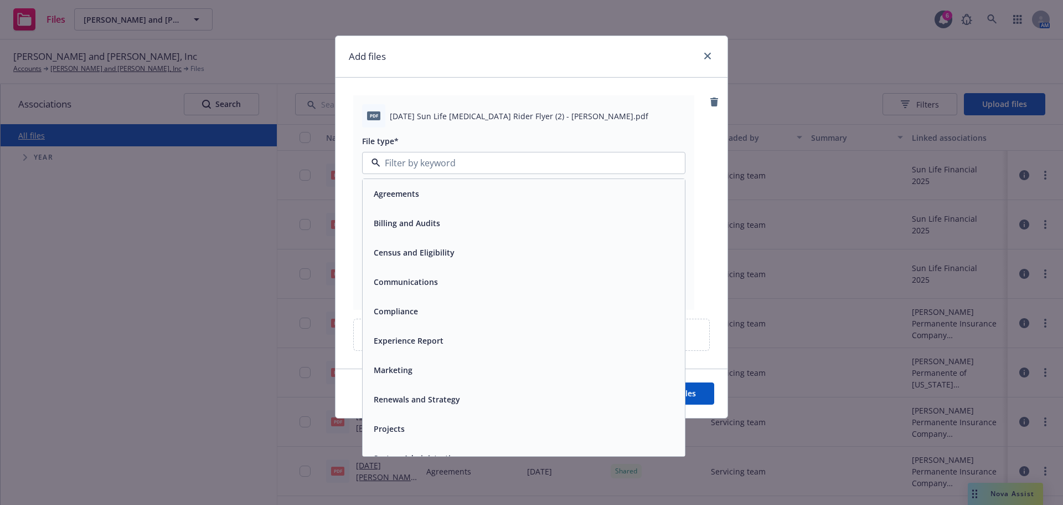
click at [403, 193] on span "Agreements" at bounding box center [396, 194] width 45 height 12
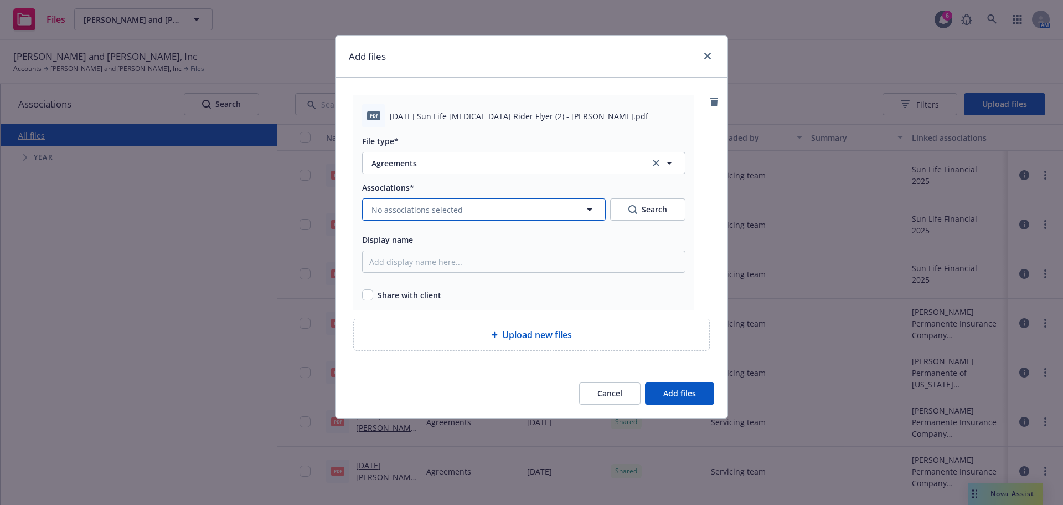
click at [584, 205] on icon "button" at bounding box center [589, 209] width 13 height 13
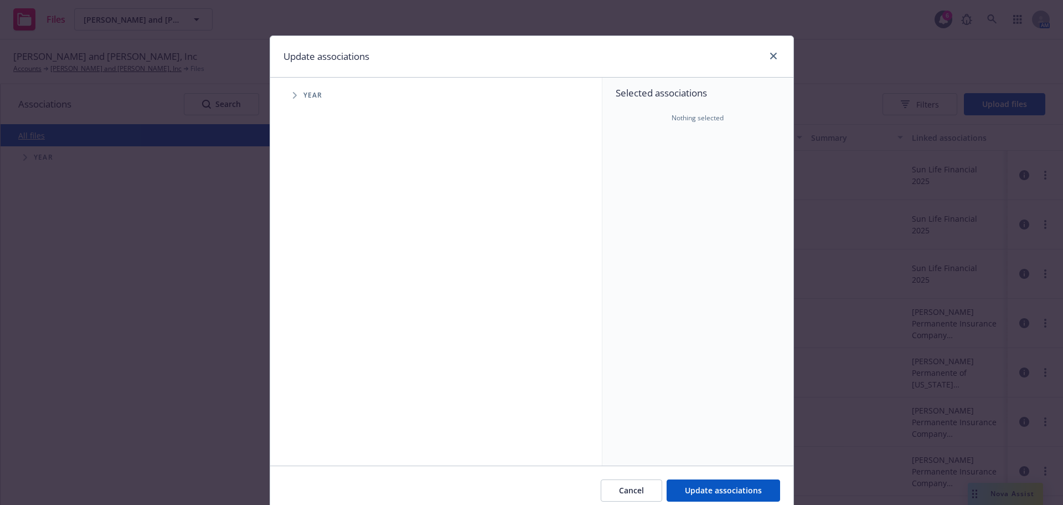
click at [288, 97] on span "Tree Example" at bounding box center [295, 95] width 18 height 18
click at [317, 249] on input "Tree Example" at bounding box center [322, 246] width 11 height 11
checkbox input "true"
click at [307, 250] on icon "Tree Example" at bounding box center [309, 247] width 4 height 7
click at [314, 271] on span "Tree Example" at bounding box center [322, 271] width 18 height 18
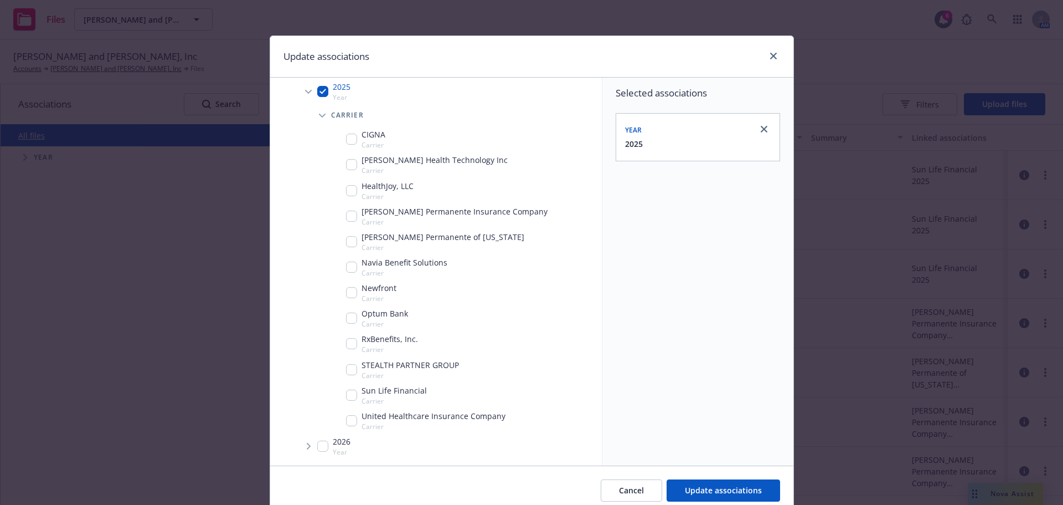
click at [346, 394] on input "Tree Example" at bounding box center [351, 394] width 11 height 11
checkbox input "true"
click at [743, 485] on span "Update associations" at bounding box center [723, 490] width 77 height 11
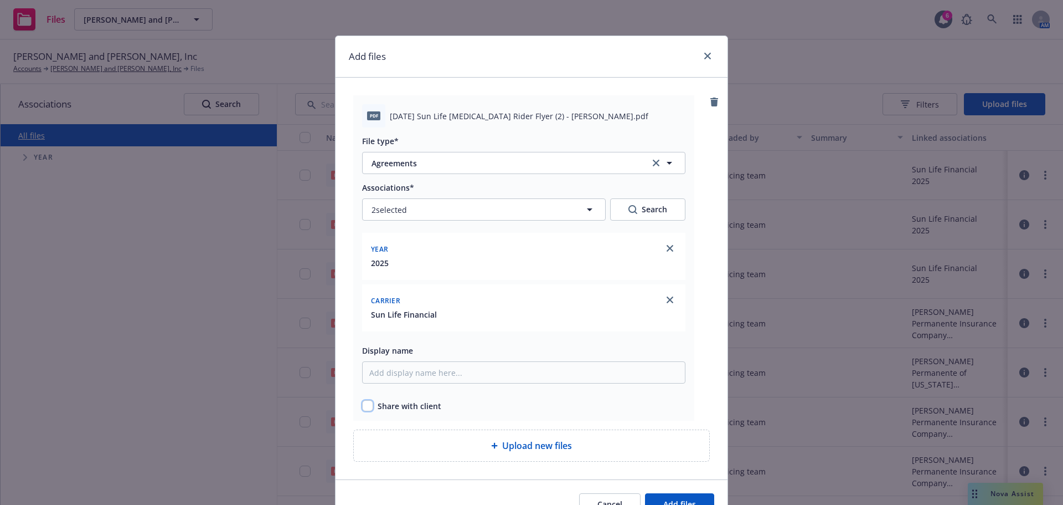
click at [363, 405] on input "checkbox" at bounding box center [367, 405] width 11 height 11
checkbox input "true"
click at [654, 496] on button "Add files" at bounding box center [679, 504] width 69 height 22
